Goal: Information Seeking & Learning: Learn about a topic

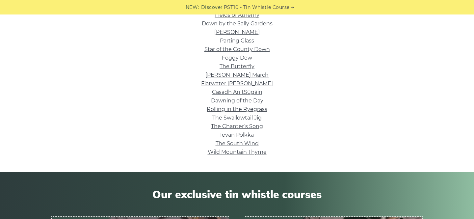
scroll to position [239, 0]
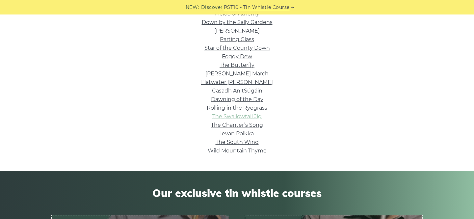
click at [247, 116] on link "The Swallowtail Jig" at bounding box center [236, 116] width 49 height 6
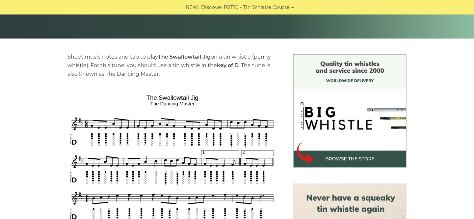
scroll to position [130, 0]
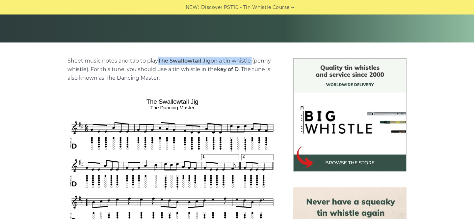
drag, startPoint x: 159, startPoint y: 59, endPoint x: 251, endPoint y: 61, distance: 92.5
click at [251, 61] on p "Sheet music notes and tab to play The Swallowtail Jig on a tin whistle (penny w…" at bounding box center [173, 70] width 210 height 26
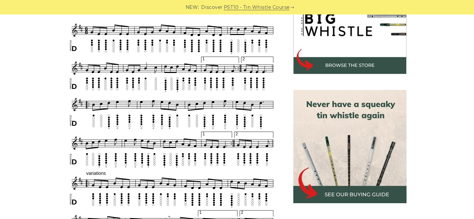
scroll to position [230, 0]
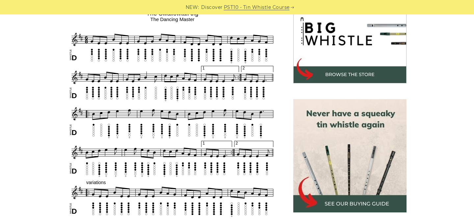
scroll to position [218, 0]
